Goal: Navigation & Orientation: Find specific page/section

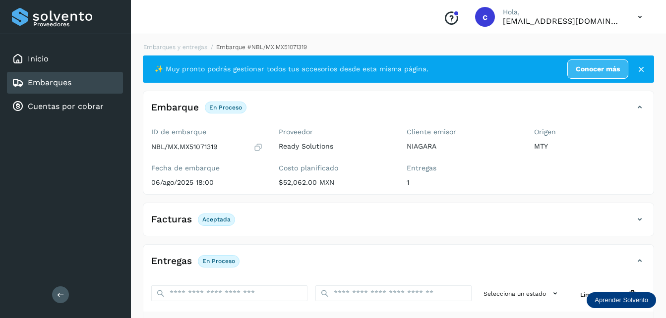
click at [58, 81] on link "Embarques" at bounding box center [50, 82] width 44 height 9
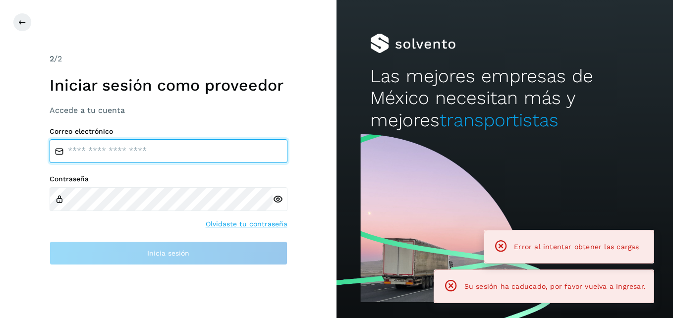
type input "**********"
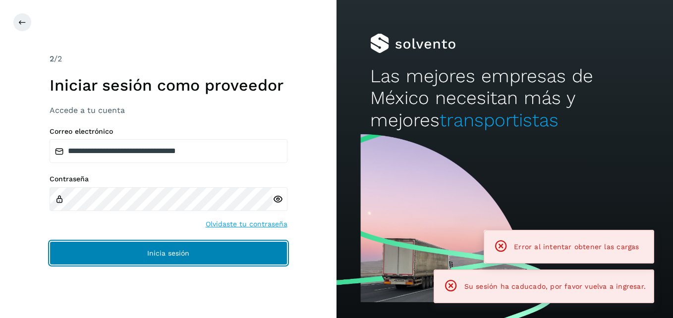
click at [161, 263] on button "Inicia sesión" at bounding box center [169, 253] width 238 height 24
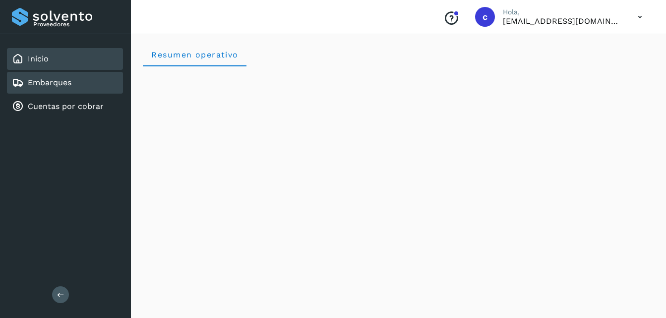
click at [79, 81] on div "Embarques" at bounding box center [65, 83] width 116 height 22
